Goal: Information Seeking & Learning: Learn about a topic

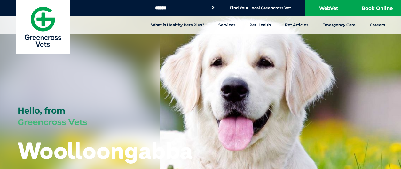
click at [184, 8] on input "Search for:" at bounding box center [180, 7] width 54 height 5
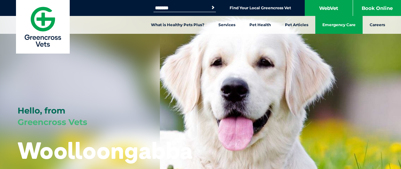
type input "*******"
click at [210, 4] on button "Search" at bounding box center [213, 7] width 6 height 6
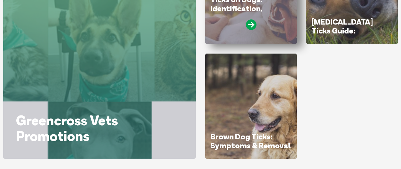
scroll to position [157, 0]
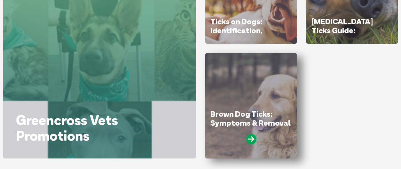
click at [250, 103] on div "Brown Dog Ticks: Symptoms & Removal" at bounding box center [250, 105] width 91 height 105
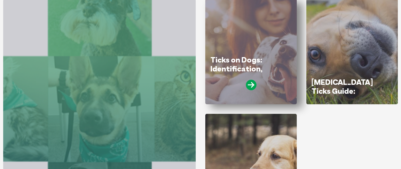
scroll to position [0, 0]
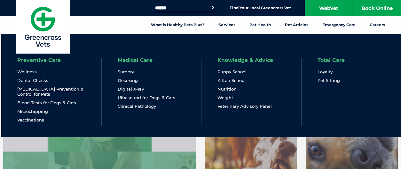
click at [49, 90] on link "[MEDICAL_DATA] Prevention & Control for Pets" at bounding box center [51, 92] width 68 height 11
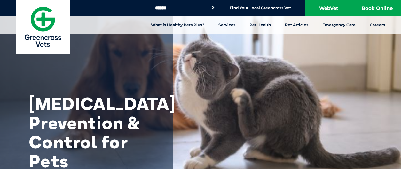
click at [164, 8] on input "Search for:" at bounding box center [180, 7] width 54 height 5
type input "**********"
click at [210, 4] on button "Search" at bounding box center [213, 7] width 6 height 6
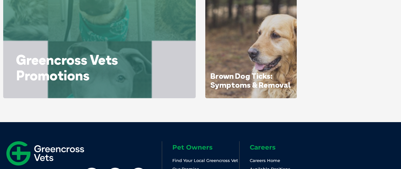
scroll to position [285, 0]
